Goal: Information Seeking & Learning: Learn about a topic

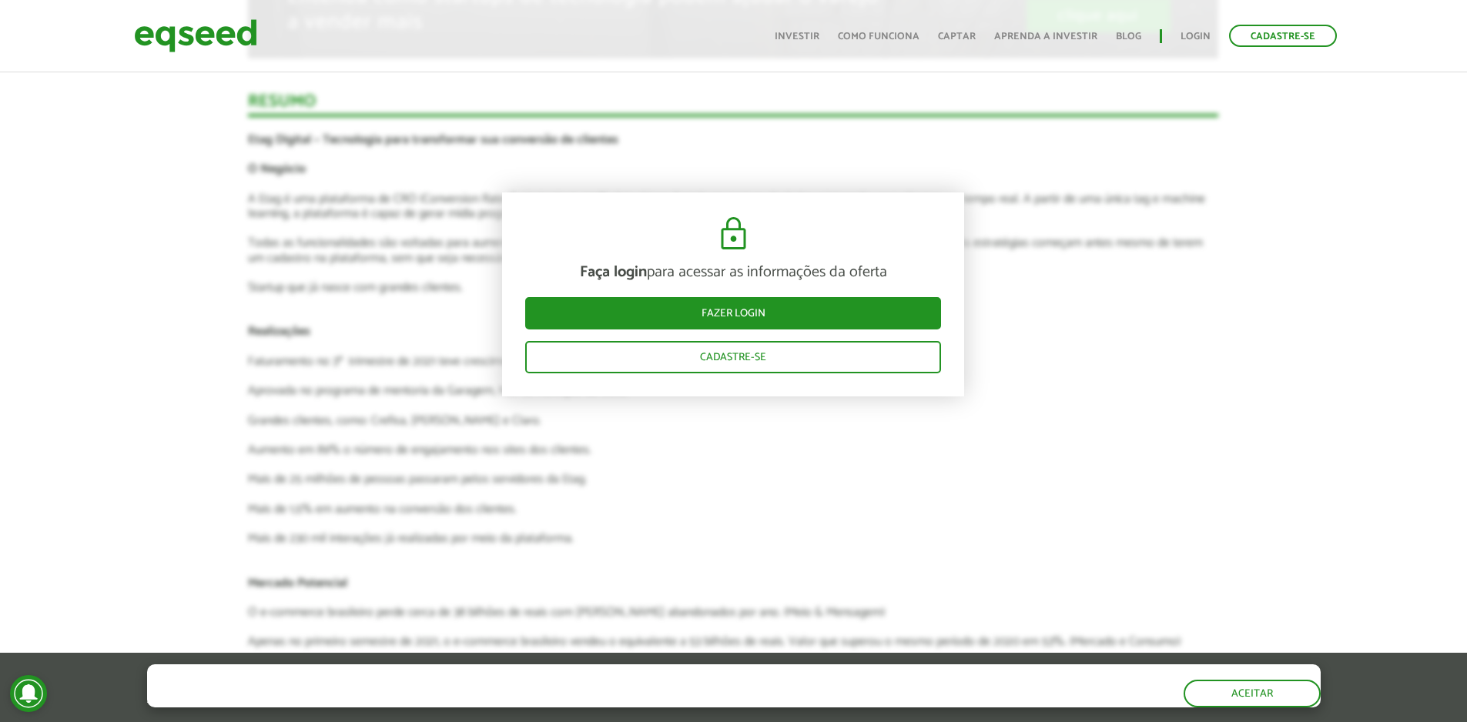
scroll to position [2501, 0]
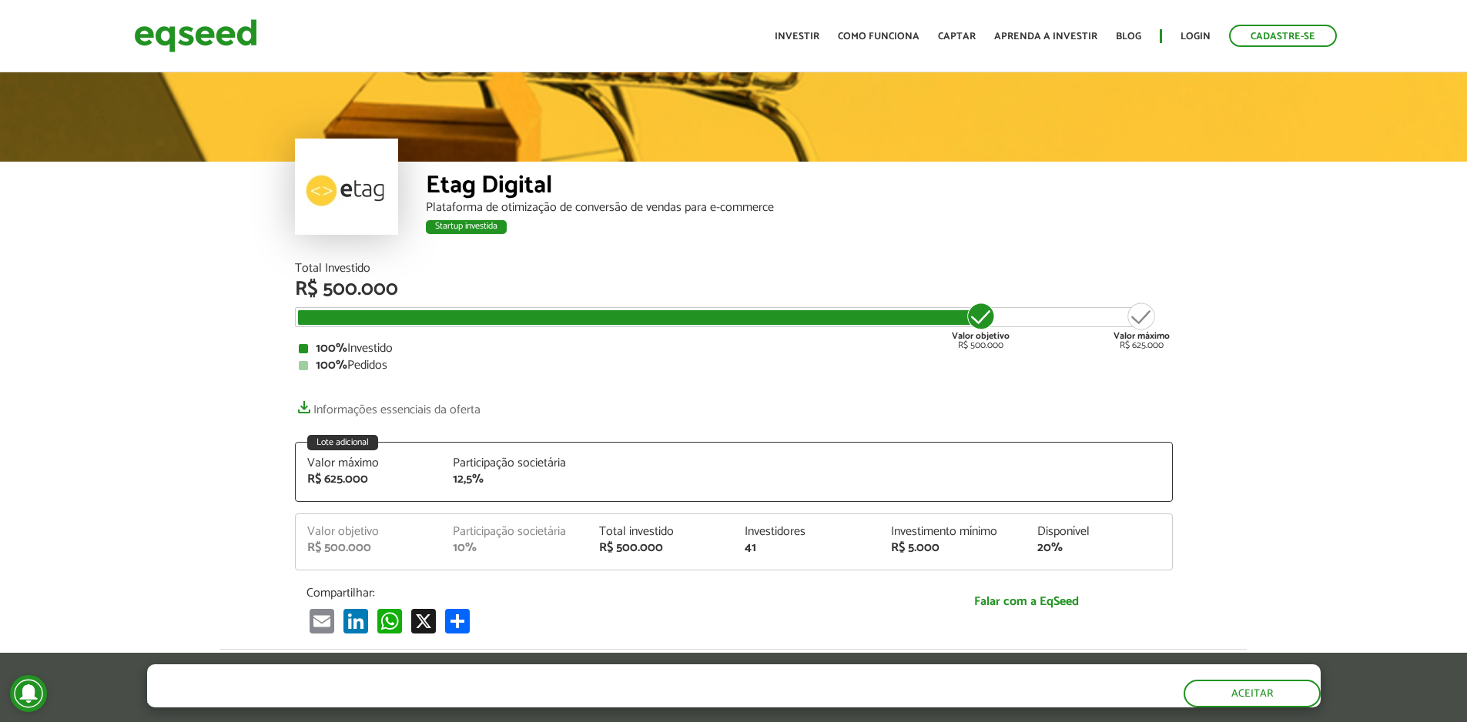
click at [335, 186] on div at bounding box center [346, 187] width 103 height 96
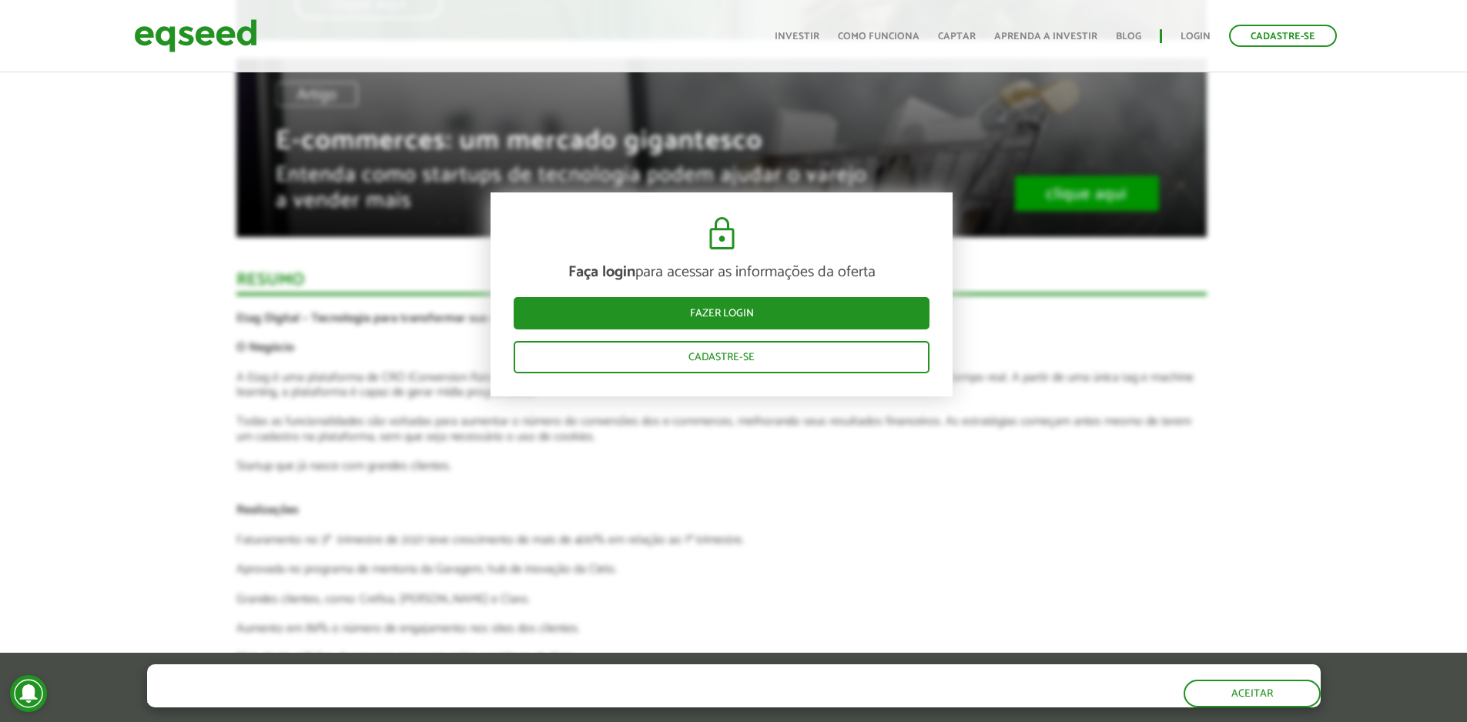
scroll to position [2156, 12]
click at [433, 331] on article "Faça login para acessar as informações da oferta Fazer login Cadastre-se Novida…" at bounding box center [721, 224] width 970 height 2350
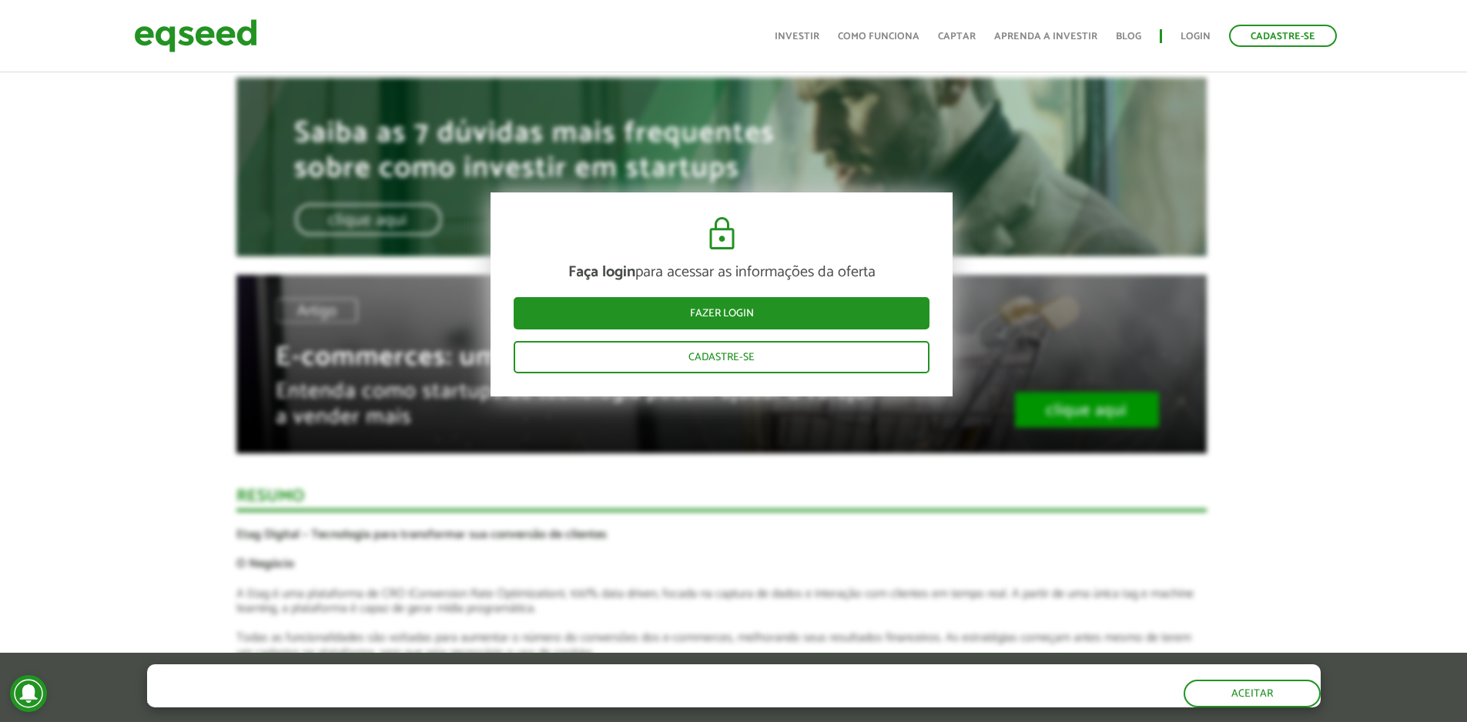
scroll to position [1925, 12]
